Goal: Task Accomplishment & Management: Complete application form

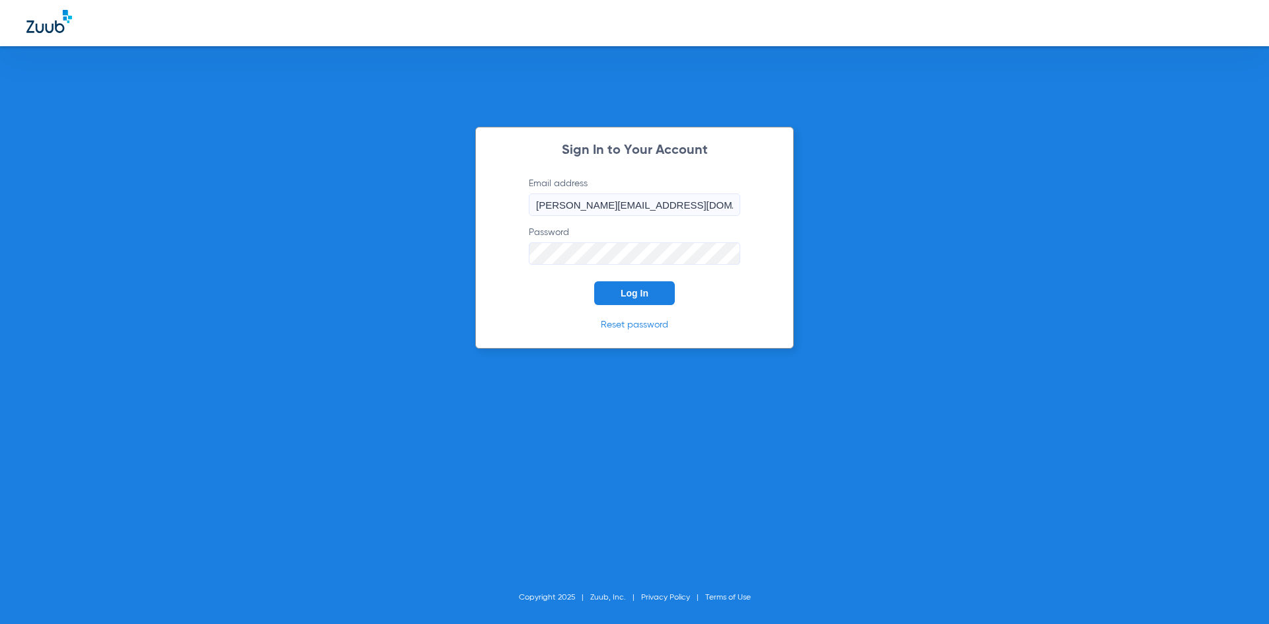
click at [644, 295] on span "Log In" at bounding box center [634, 293] width 28 height 11
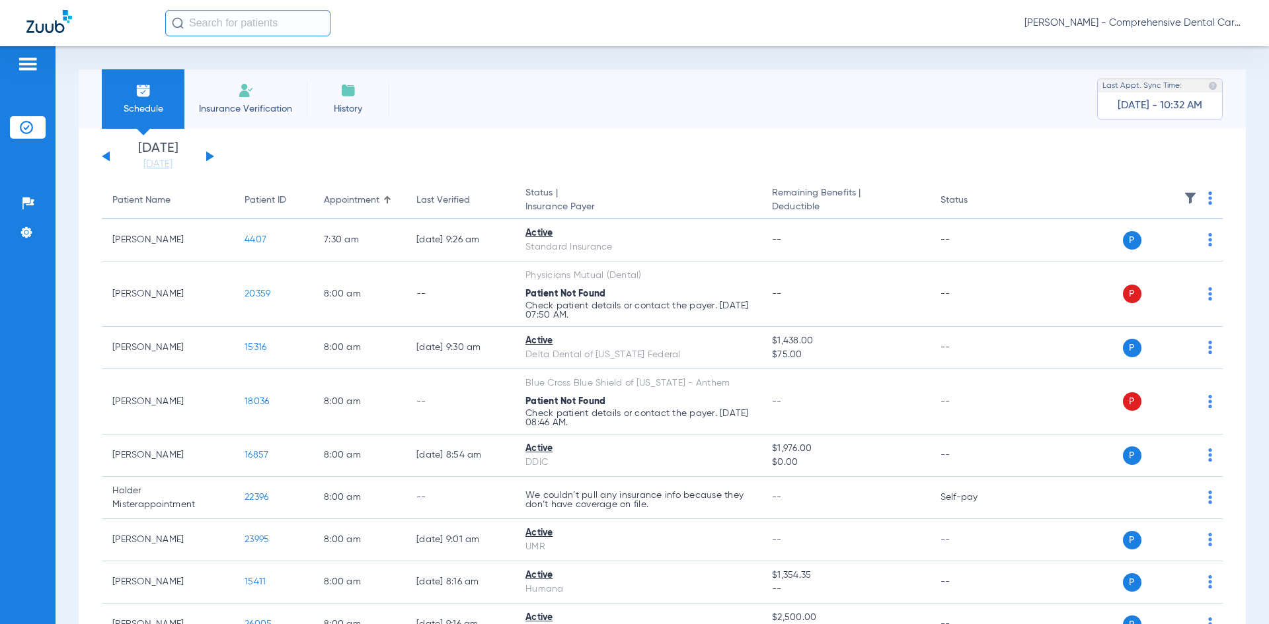
click at [206, 155] on button at bounding box center [210, 156] width 8 height 10
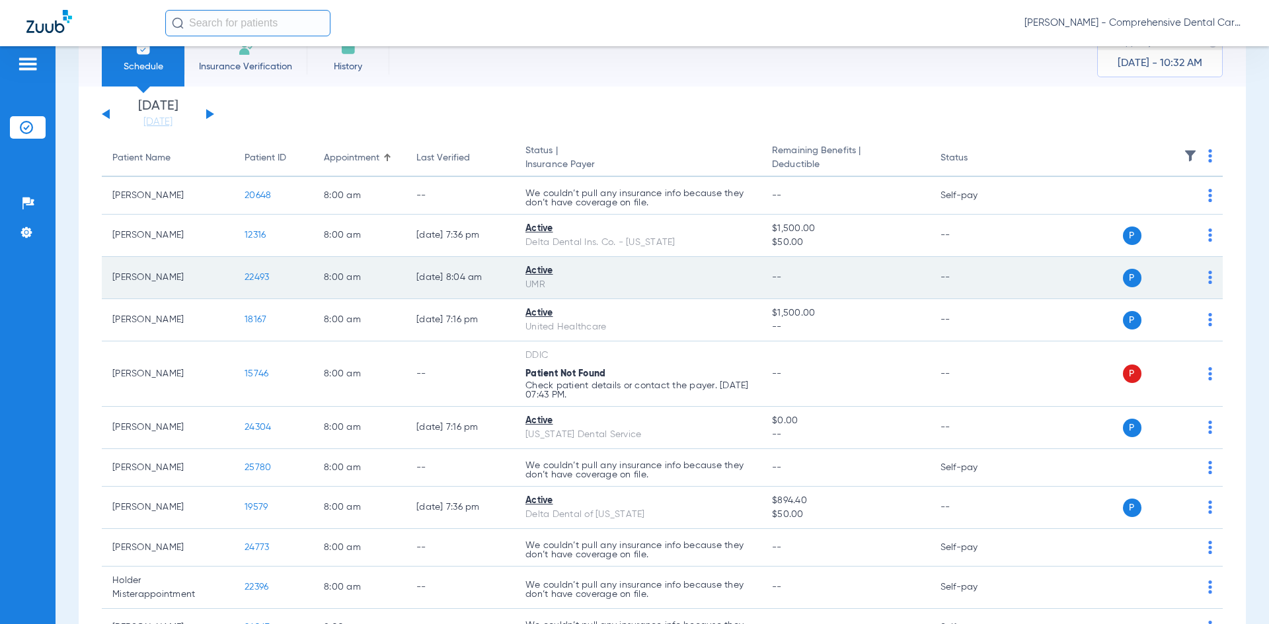
scroll to position [66, 0]
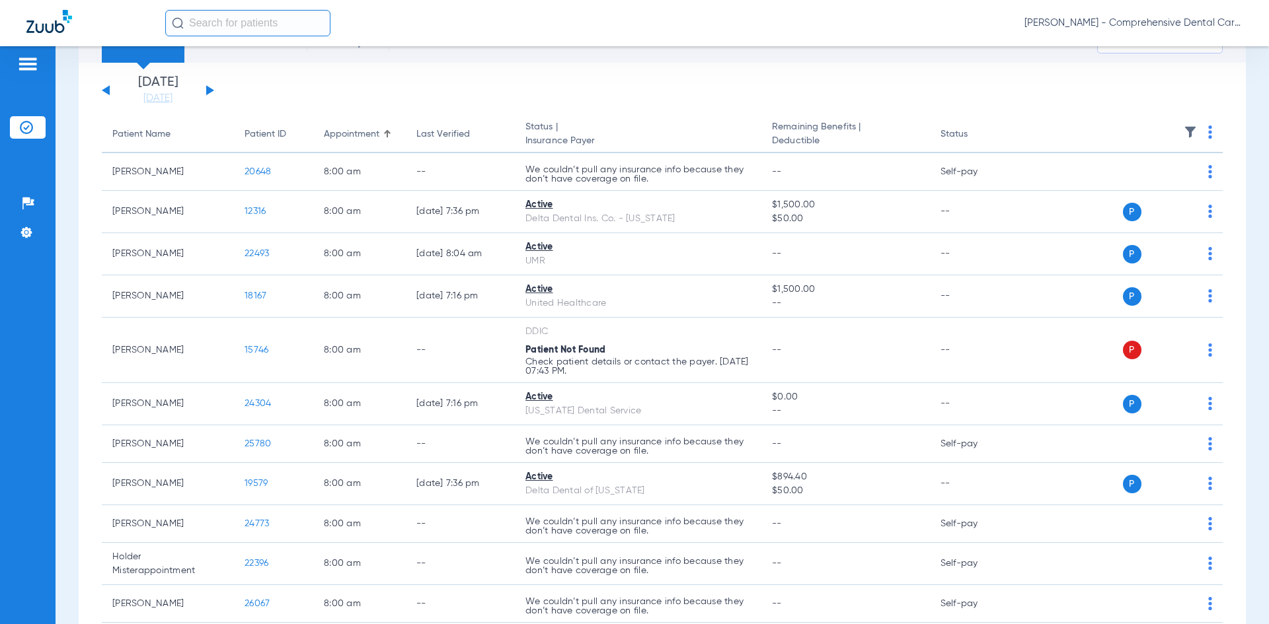
click at [211, 89] on button at bounding box center [210, 90] width 8 height 10
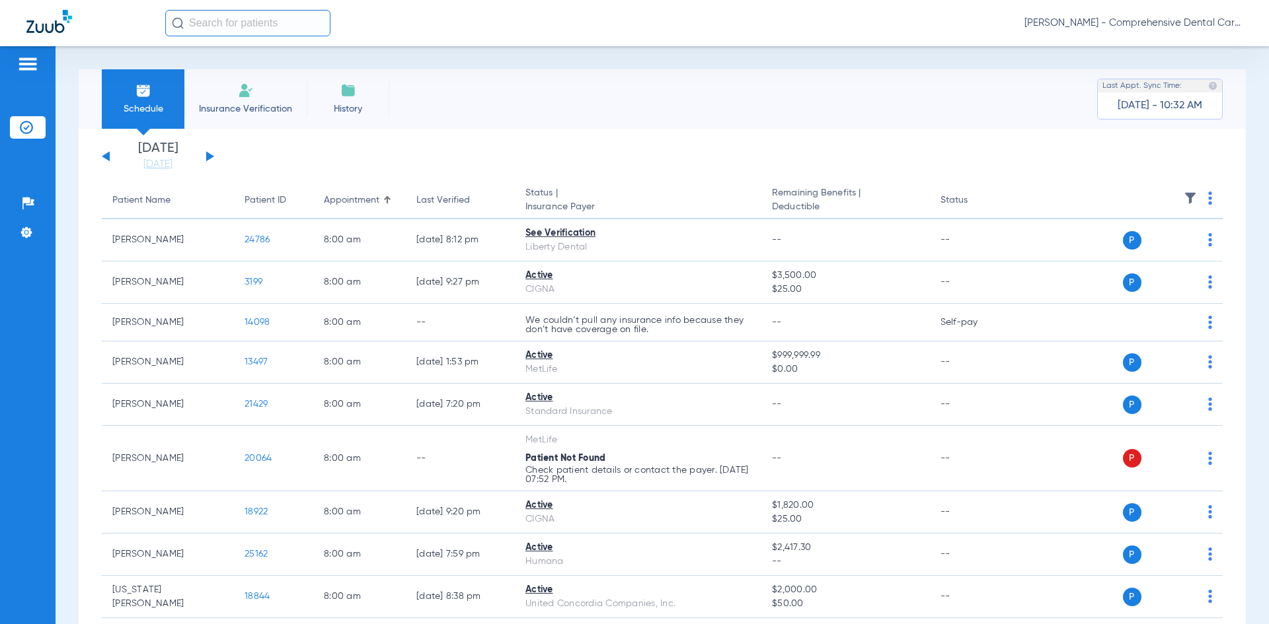
click at [106, 155] on button at bounding box center [106, 156] width 8 height 10
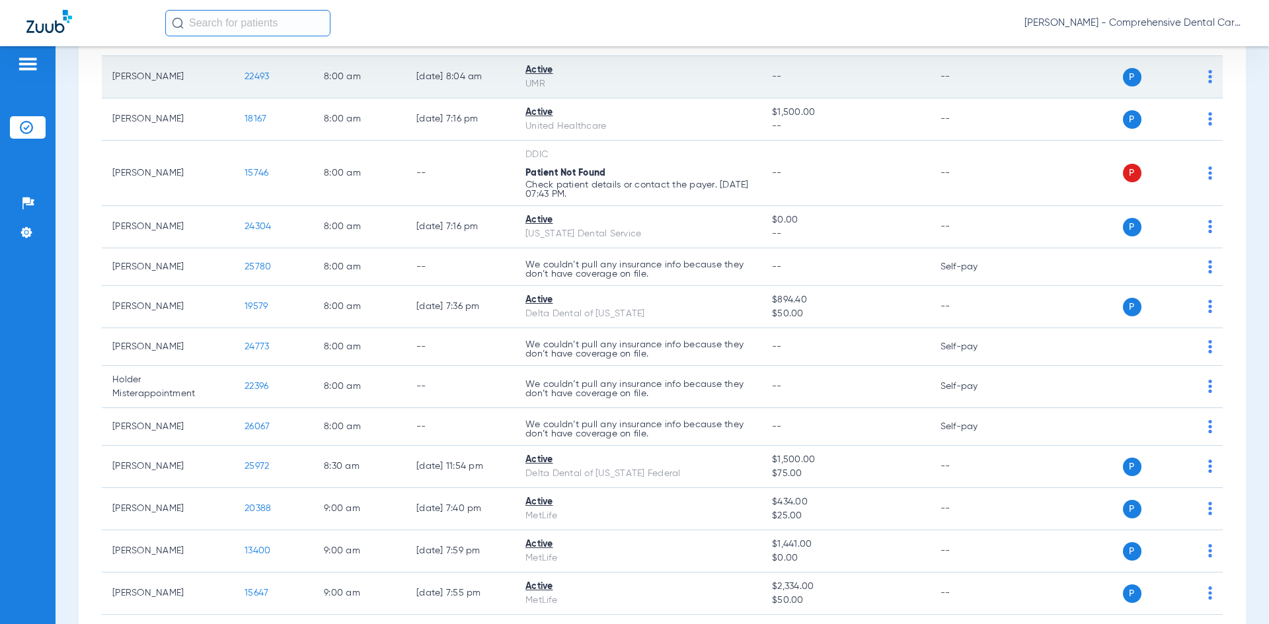
scroll to position [264, 0]
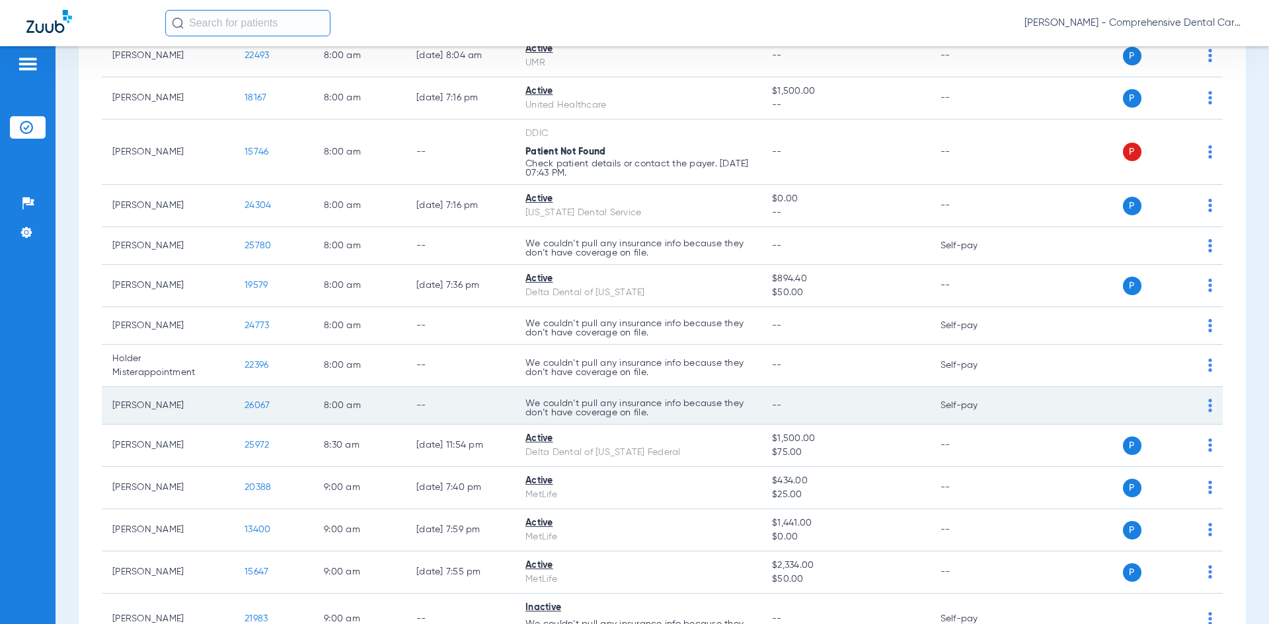
click at [265, 408] on span "26067" at bounding box center [256, 405] width 25 height 9
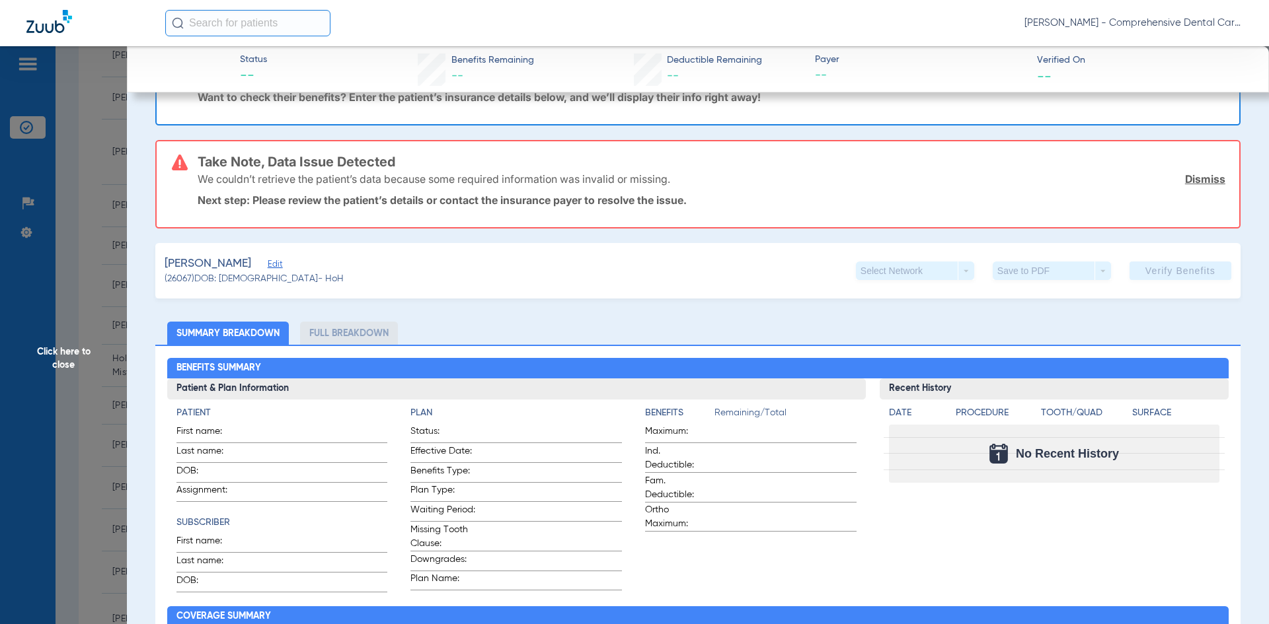
scroll to position [132, 0]
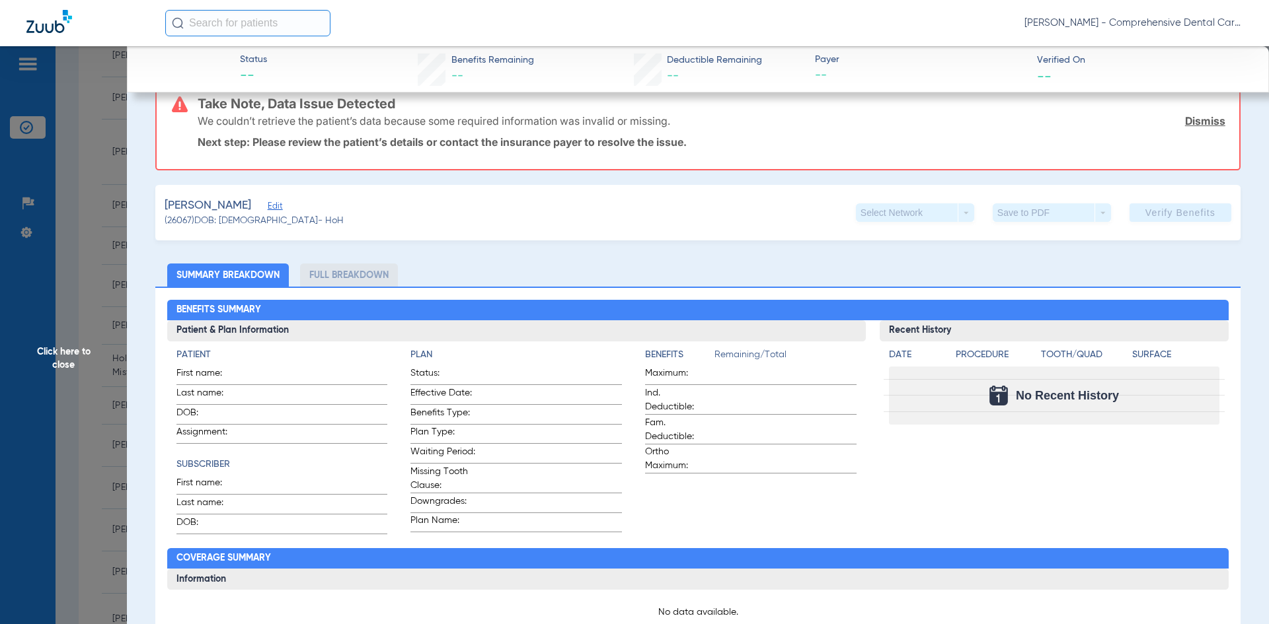
click at [268, 210] on span "Edit" at bounding box center [274, 208] width 12 height 13
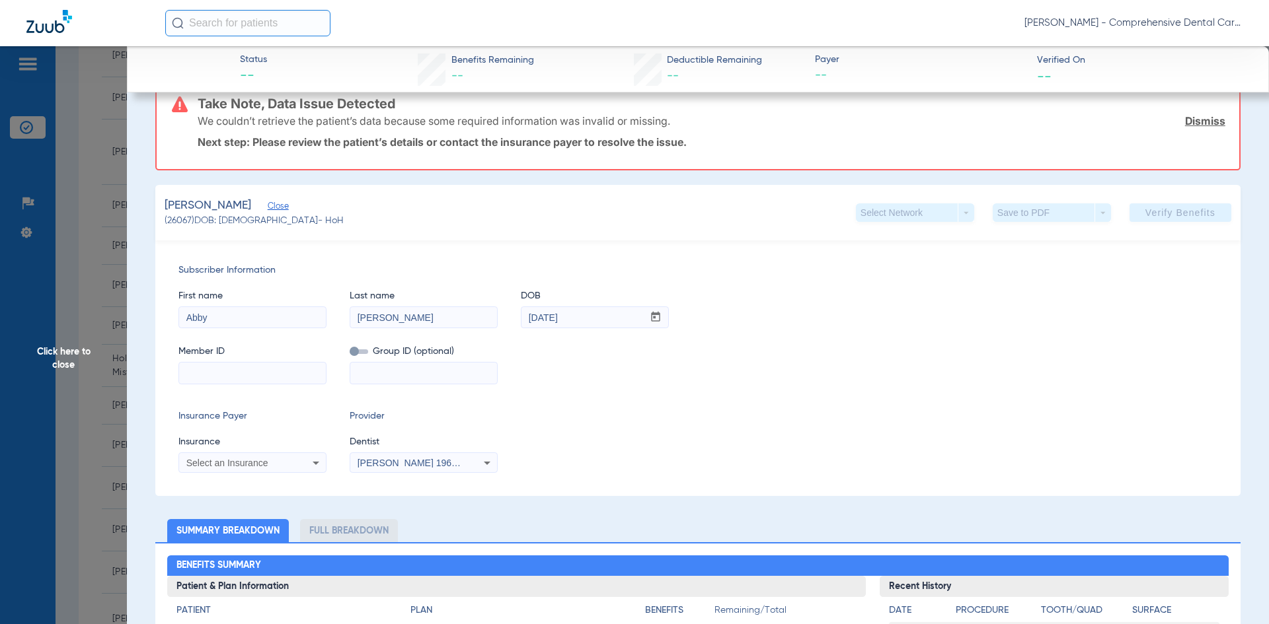
drag, startPoint x: 242, startPoint y: 322, endPoint x: 166, endPoint y: 322, distance: 76.6
click at [166, 322] on div "Subscriber Information First name [PERSON_NAME] Last name [PERSON_NAME] mm / dd…" at bounding box center [697, 368] width 1085 height 256
type input "[PERSON_NAME]"
click at [587, 325] on input "[DATE]" at bounding box center [582, 317] width 122 height 21
drag, startPoint x: 515, startPoint y: 324, endPoint x: 486, endPoint y: 327, distance: 28.5
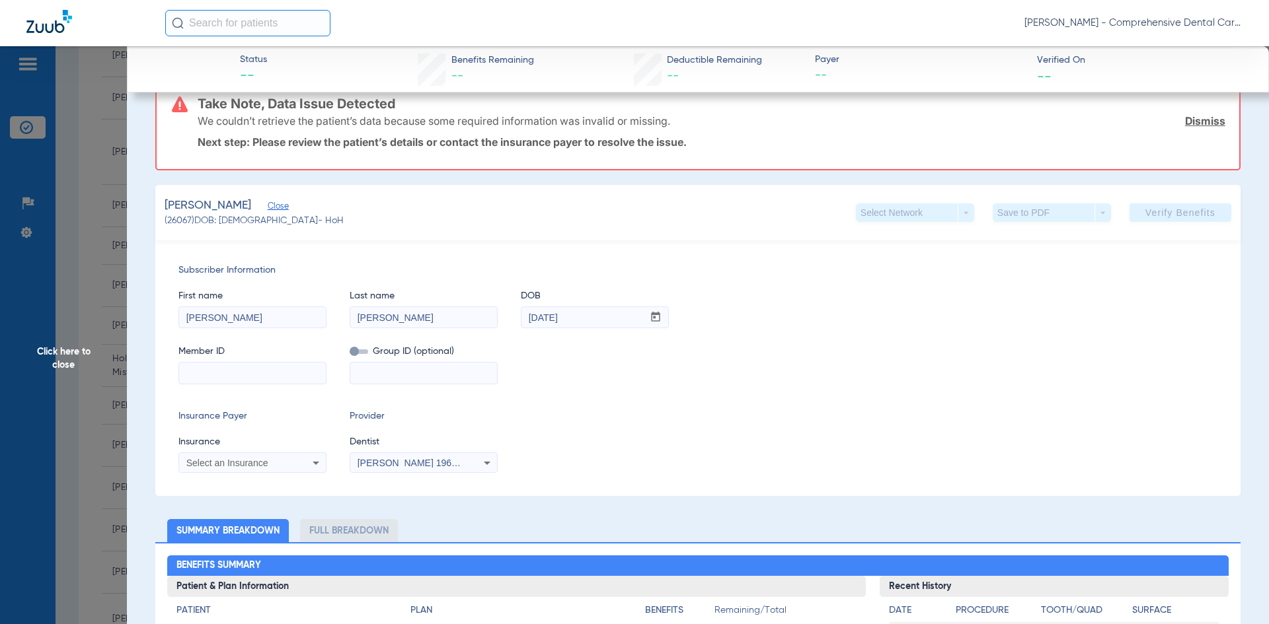
click at [486, 327] on div "First name [PERSON_NAME] Last name [PERSON_NAME] DOB mm / dd / yyyy [DATE]" at bounding box center [697, 302] width 1039 height 51
click at [192, 371] on input at bounding box center [252, 373] width 147 height 21
type input "TEA806711089"
click at [460, 374] on input at bounding box center [423, 373] width 147 height 21
type input "P13168"
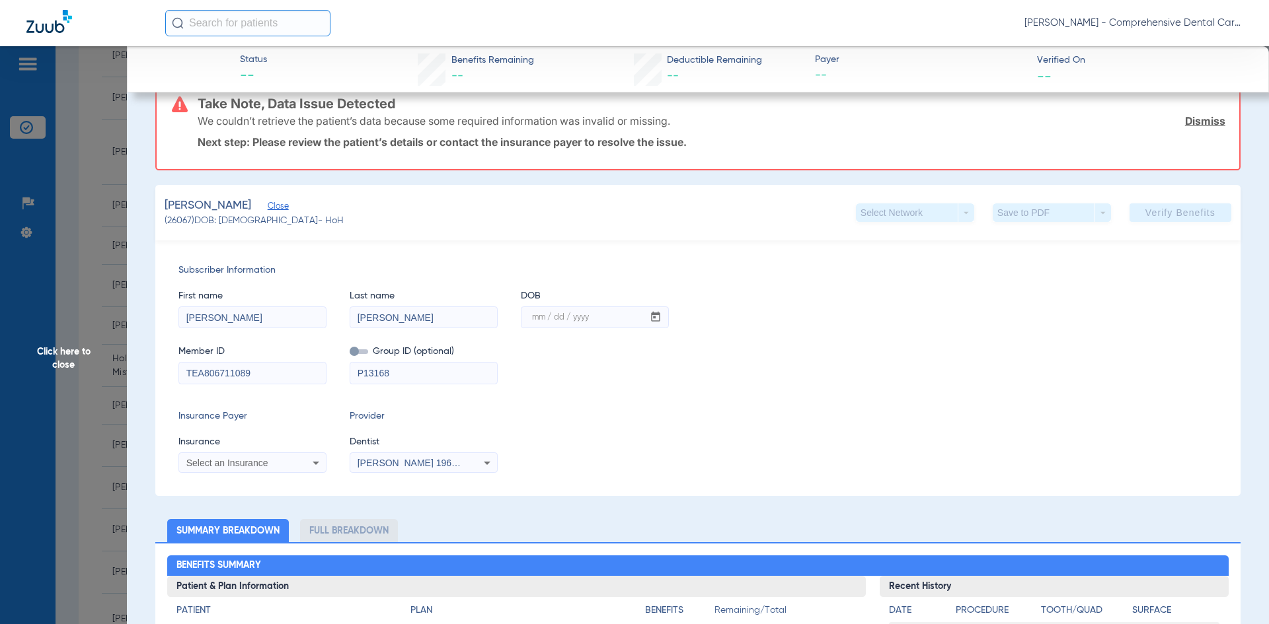
click at [308, 465] on icon at bounding box center [316, 463] width 16 height 16
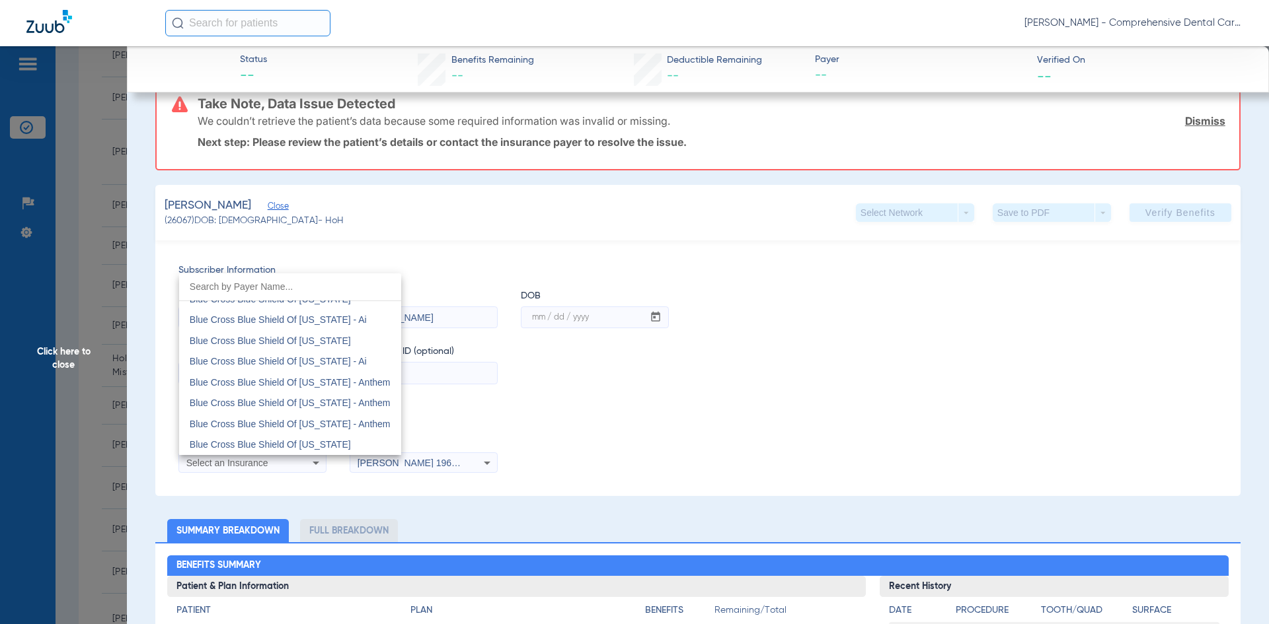
scroll to position [991, 0]
click at [272, 444] on span "Blue Cross Blue Shield Of [US_STATE]" at bounding box center [270, 444] width 161 height 11
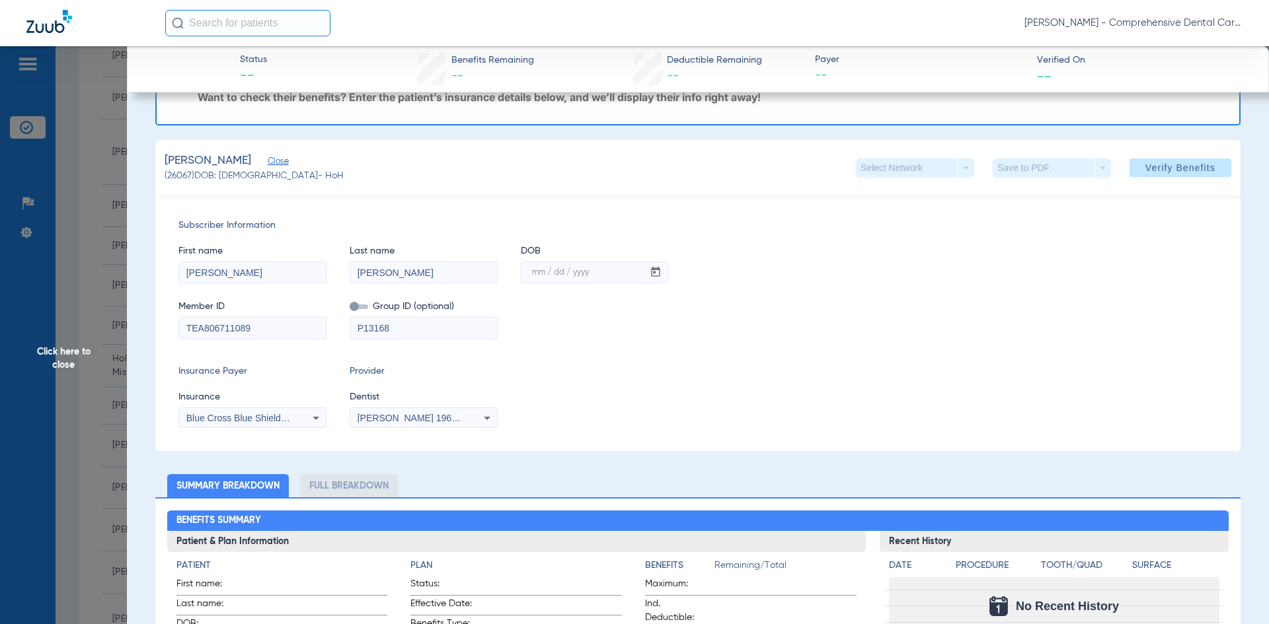
scroll to position [66, 0]
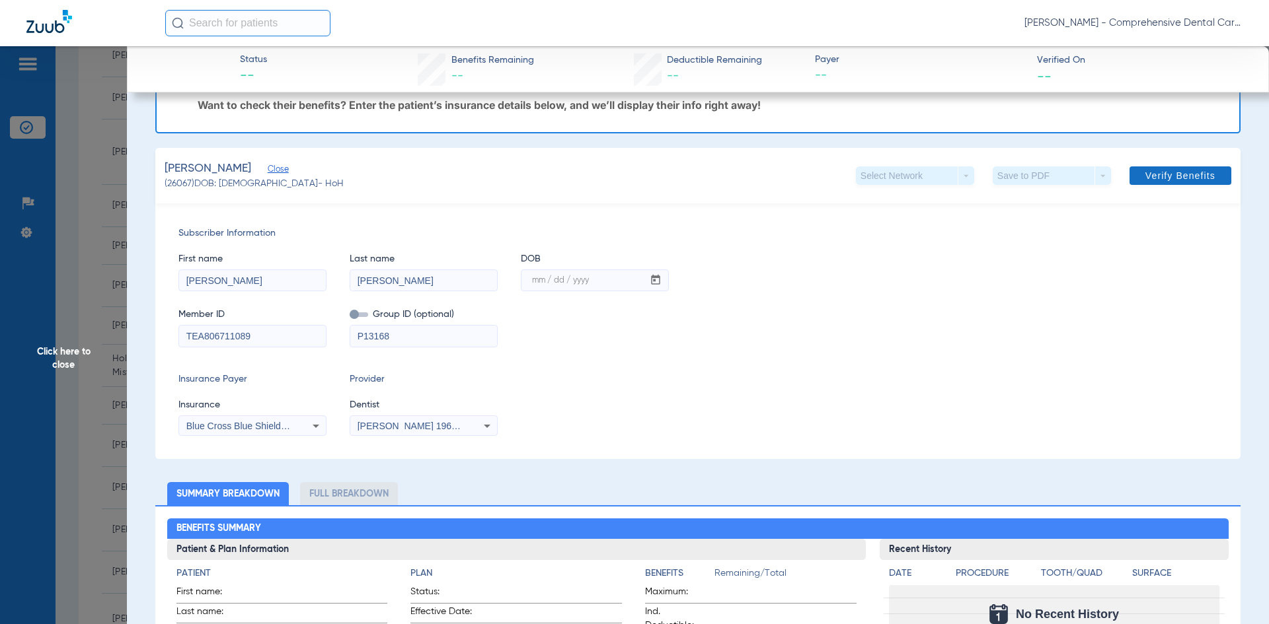
click at [1202, 170] on span "Verify Benefits" at bounding box center [1180, 175] width 70 height 11
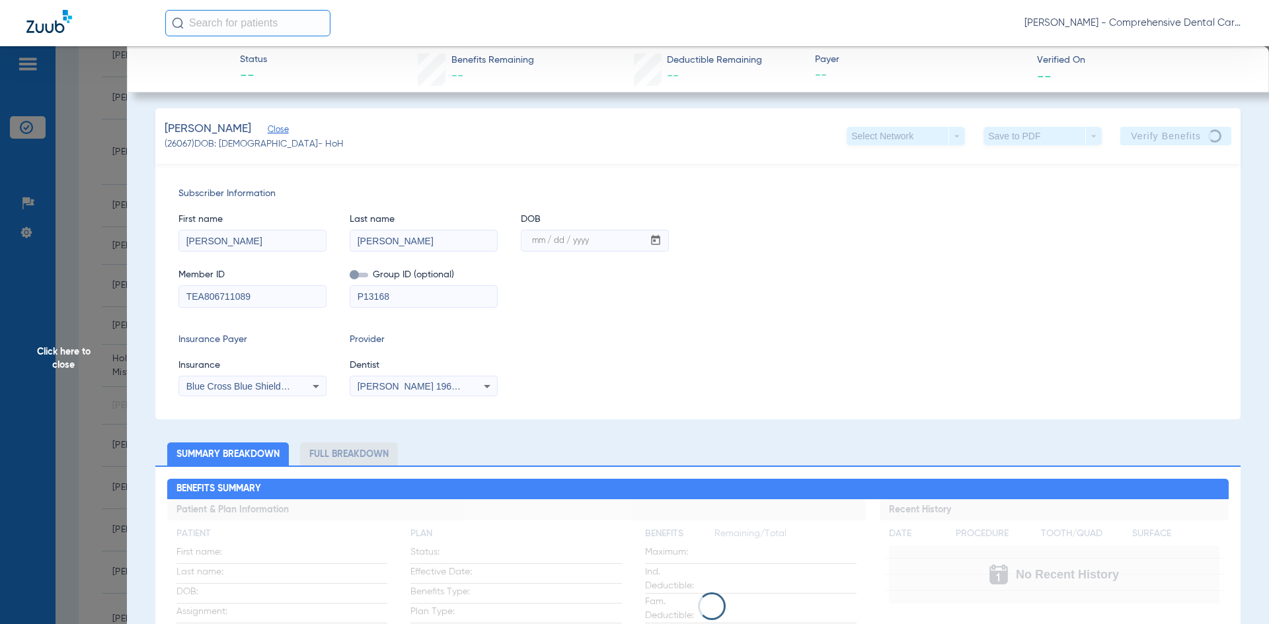
scroll to position [0, 0]
